Goal: Task Accomplishment & Management: Manage account settings

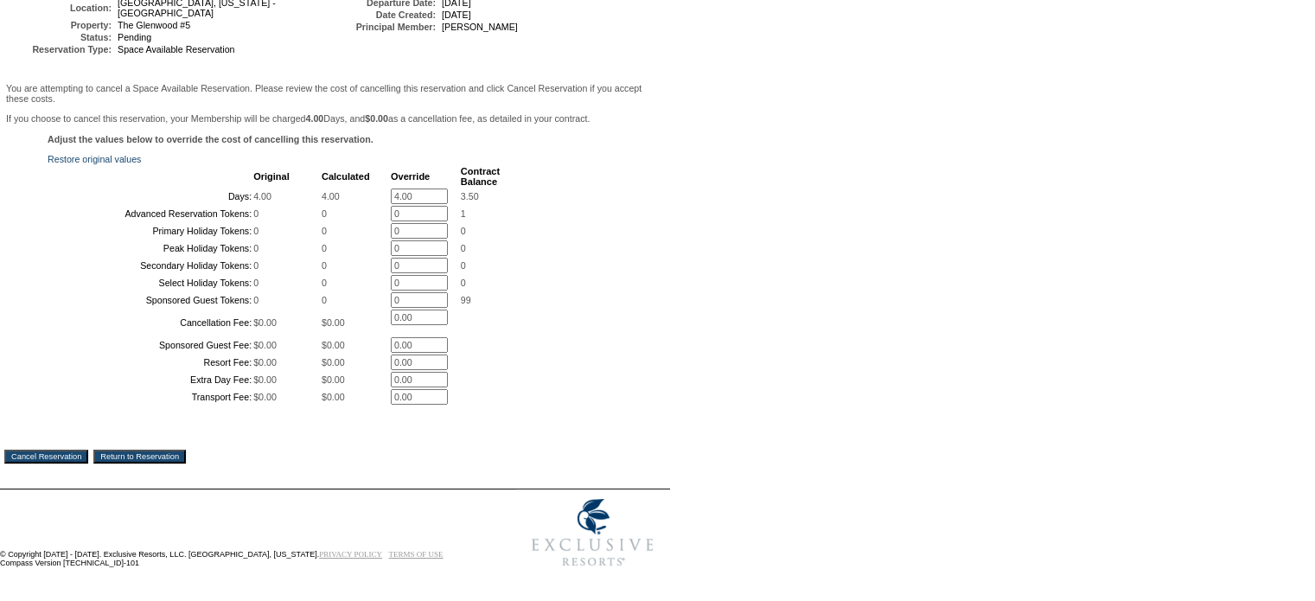
scroll to position [339, 0]
click at [425, 189] on input "4.00" at bounding box center [419, 197] width 57 height 16
type input "4"
type input "0"
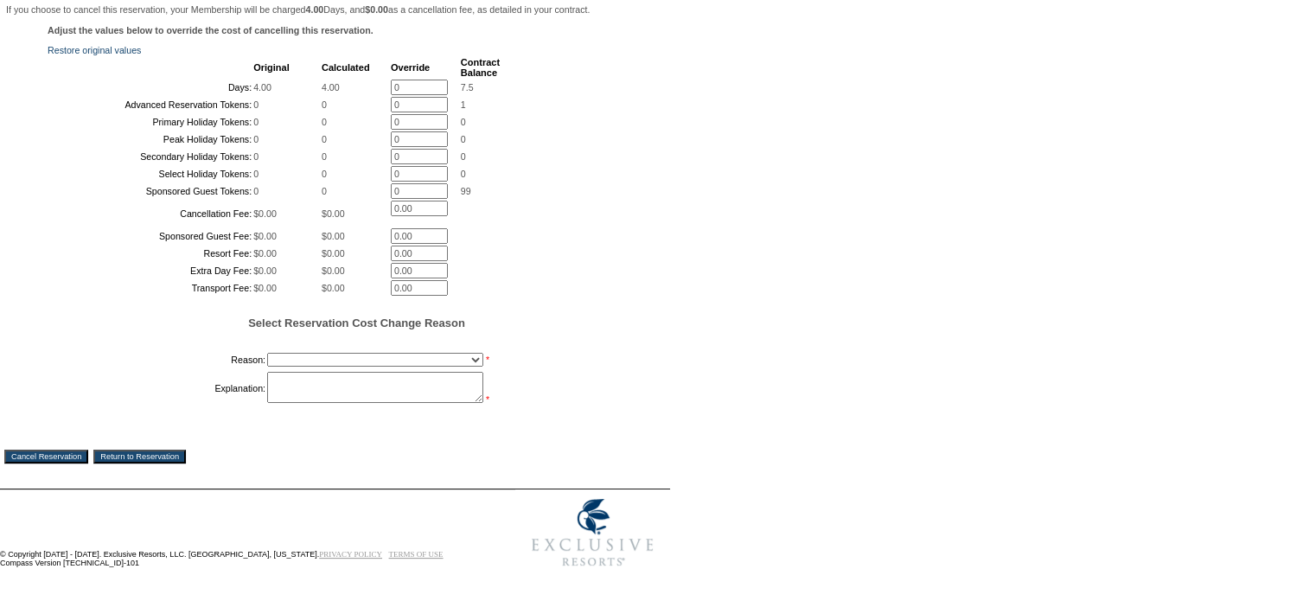
click at [60, 453] on td "You are attempting to cancel a Space Available Reservation. Please review the c…" at bounding box center [335, 228] width 662 height 512
click at [470, 367] on select "Creating Continuous Stay Days Booked After Cancellation Experiential / Hotel / …" at bounding box center [375, 360] width 216 height 14
select select "1026"
click at [267, 367] on select "Creating Continuous Stay Days Booked After Cancellation Experiential / Hotel / …" at bounding box center [375, 360] width 216 height 14
click at [285, 403] on textarea at bounding box center [375, 387] width 216 height 31
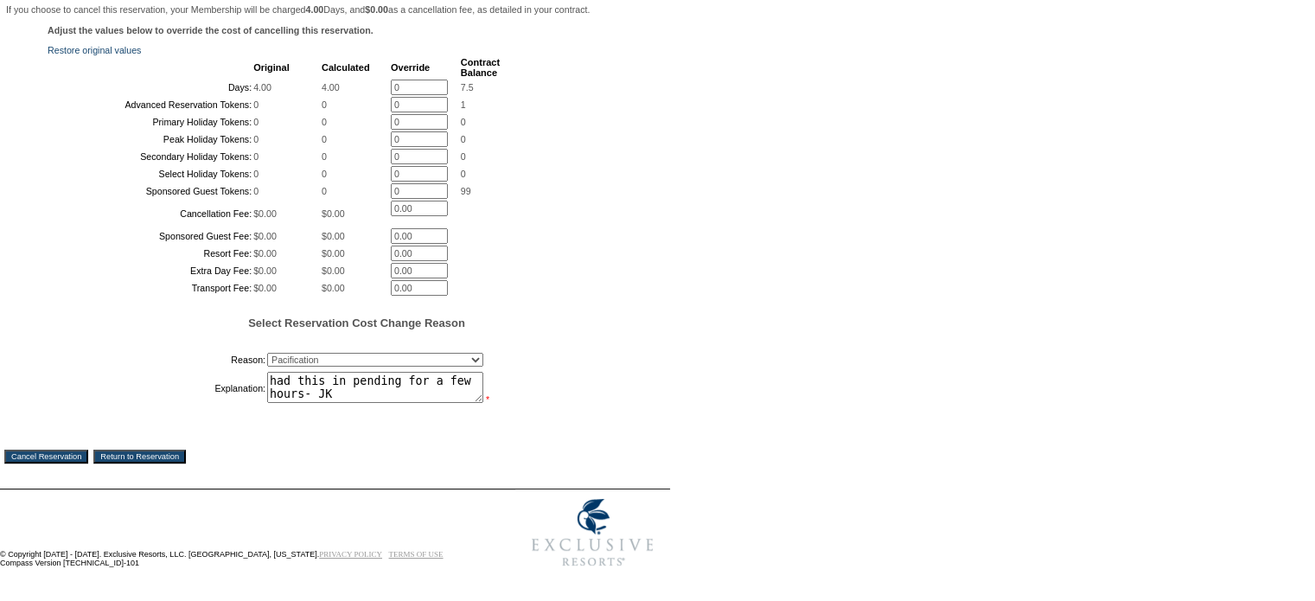
scroll to position [449, 0]
type textarea "had this in pending for a few hours- JK"
click at [70, 450] on input "Cancel Reservation" at bounding box center [46, 457] width 84 height 14
